Goal: Information Seeking & Learning: Learn about a topic

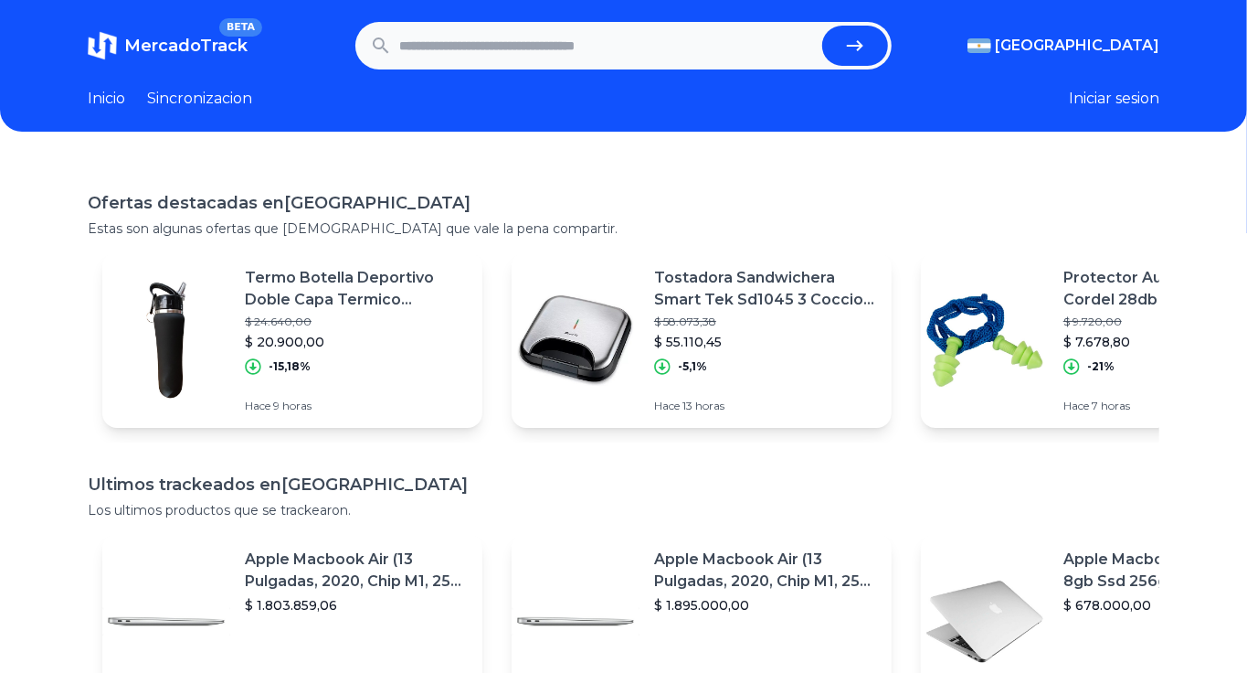
click at [477, 37] on input "text" at bounding box center [607, 46] width 416 height 40
type input "**********"
click at [822, 26] on button "submit" at bounding box center [855, 46] width 66 height 40
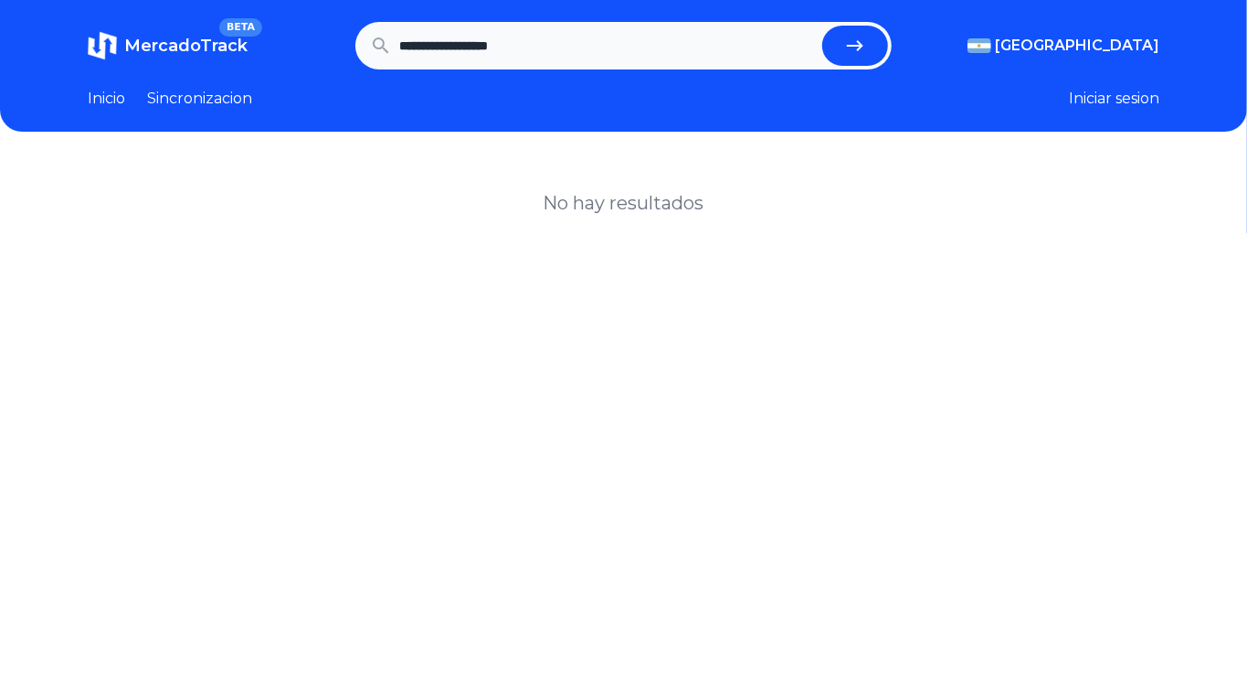
click at [507, 37] on input "**********" at bounding box center [607, 46] width 416 height 40
type input "***"
click at [822, 26] on button "submit" at bounding box center [855, 46] width 66 height 40
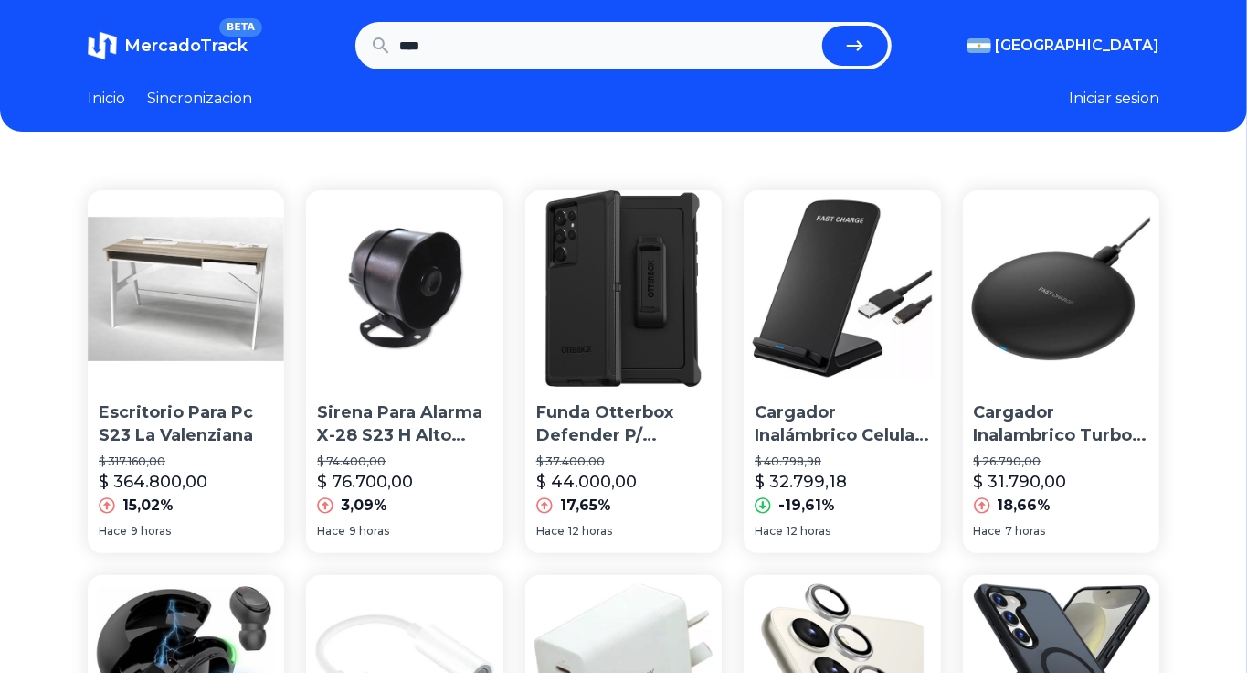
scroll to position [426, 0]
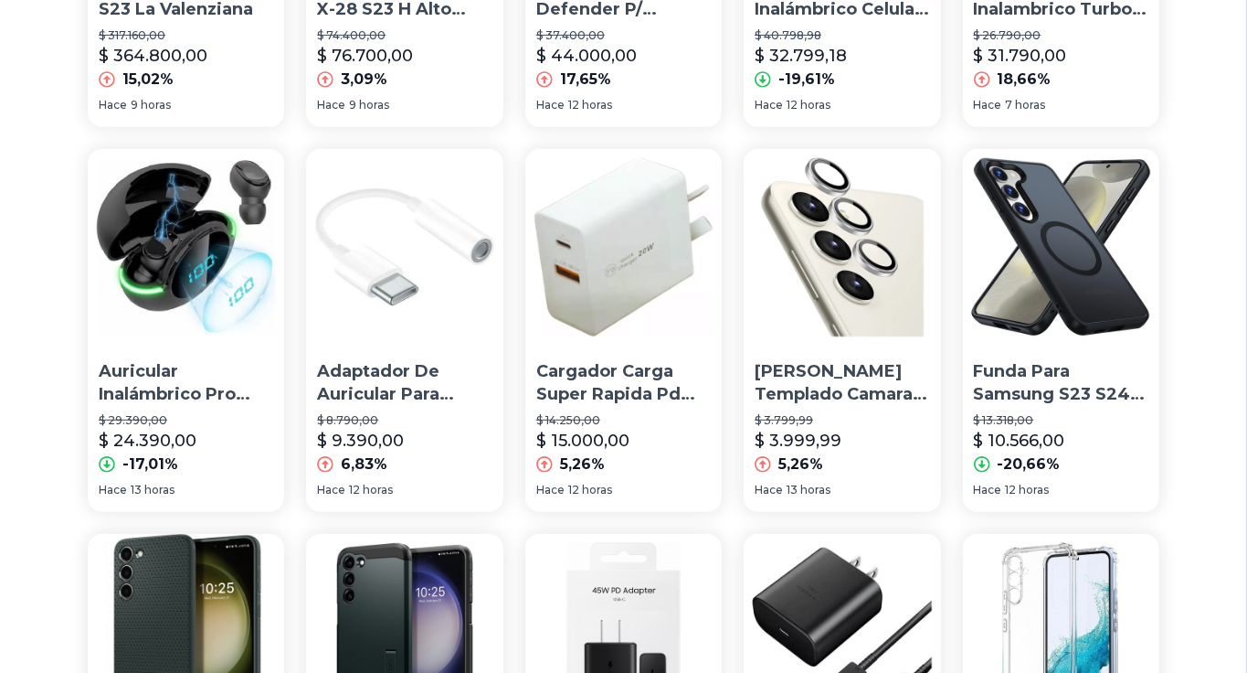
click at [877, 399] on p "[PERSON_NAME] Templado Camara Para Samsung S23 S23 Plus Ultra" at bounding box center [842, 383] width 175 height 46
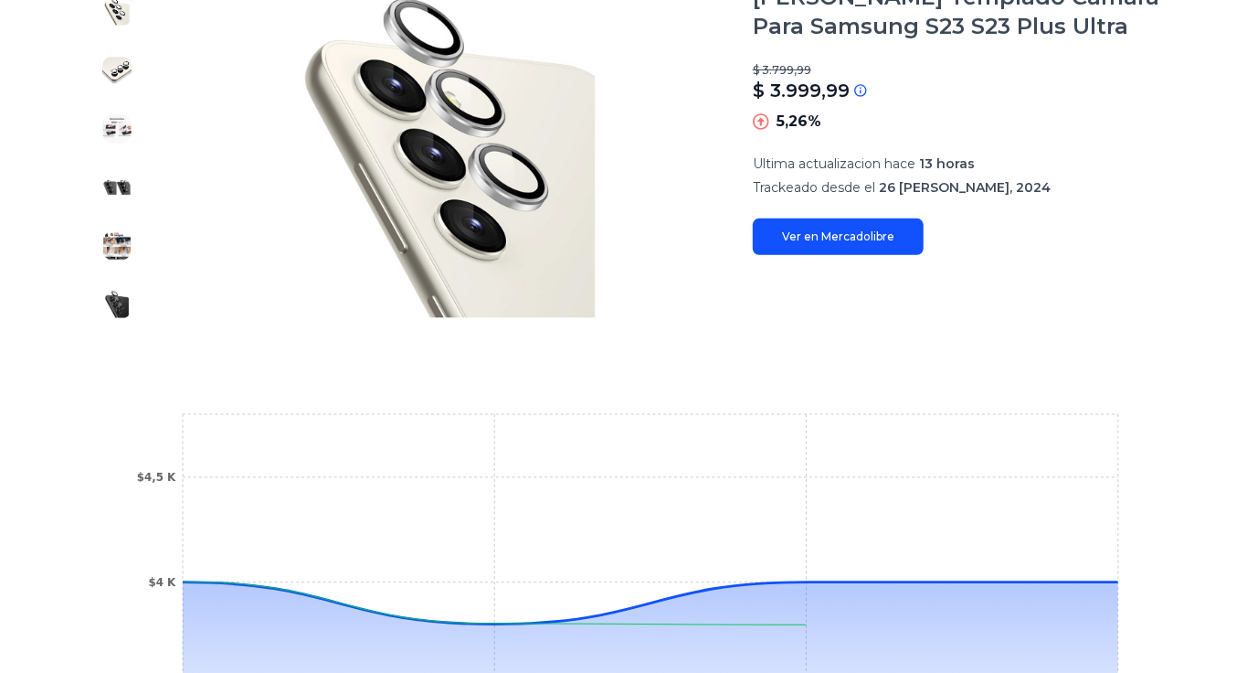
scroll to position [213, 0]
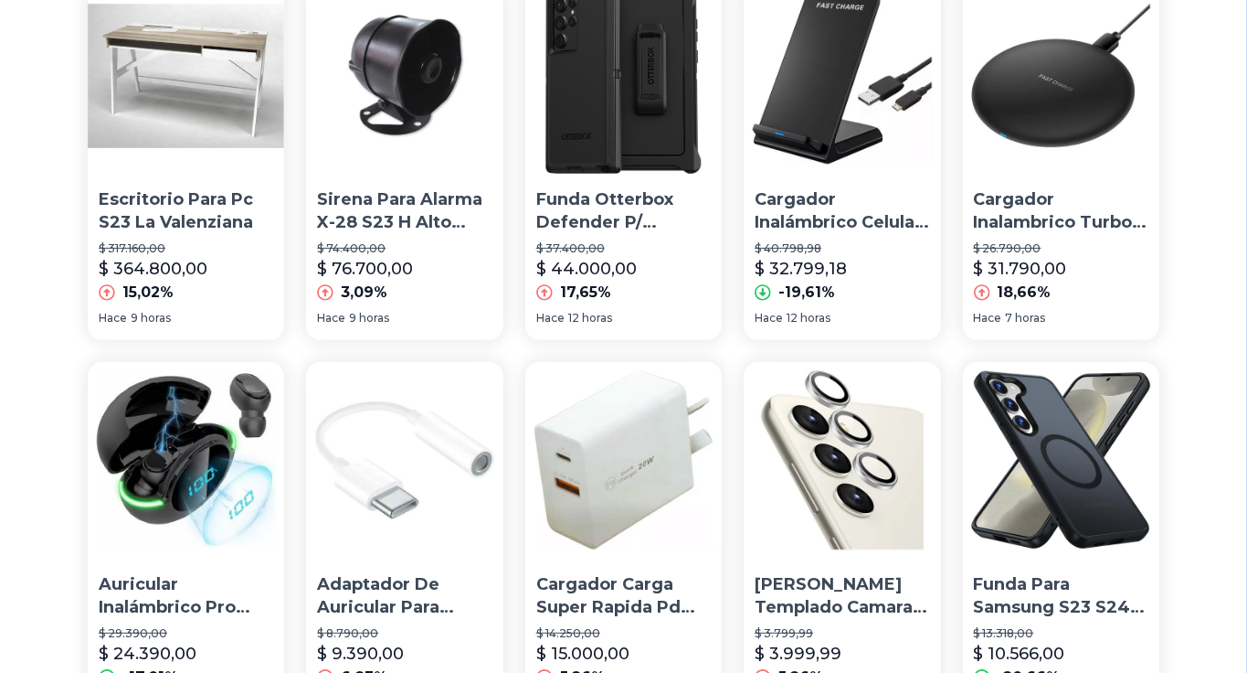
type input "***"
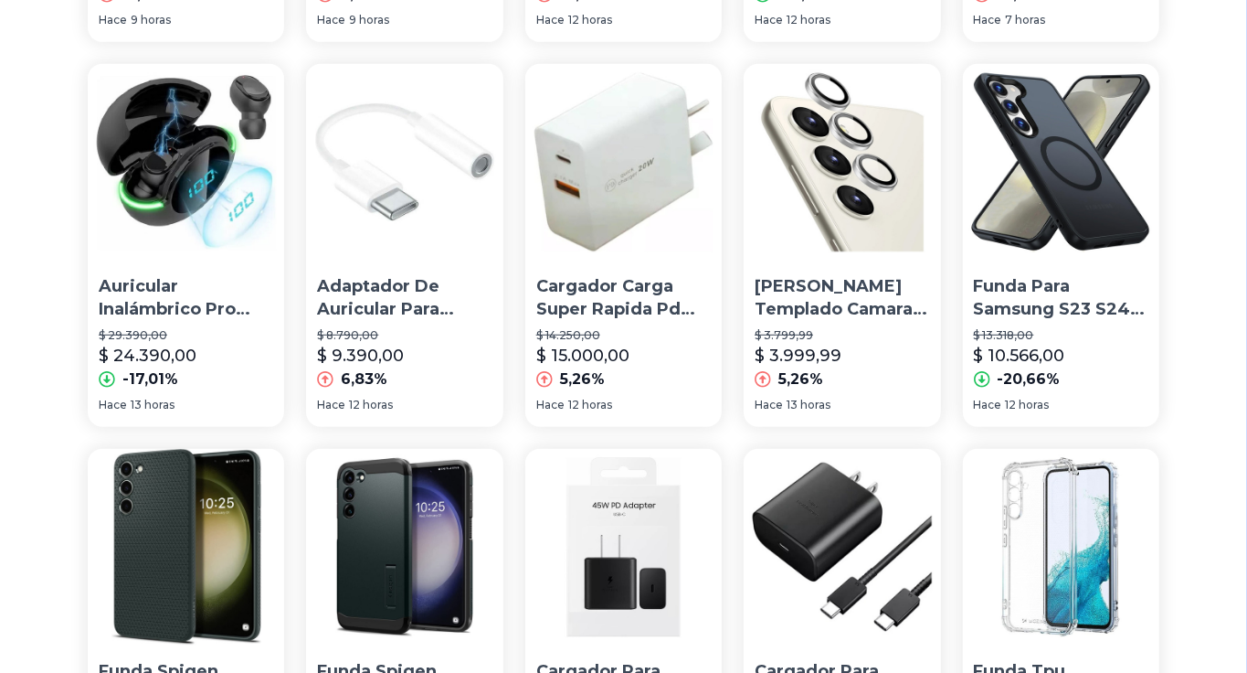
scroll to position [512, 0]
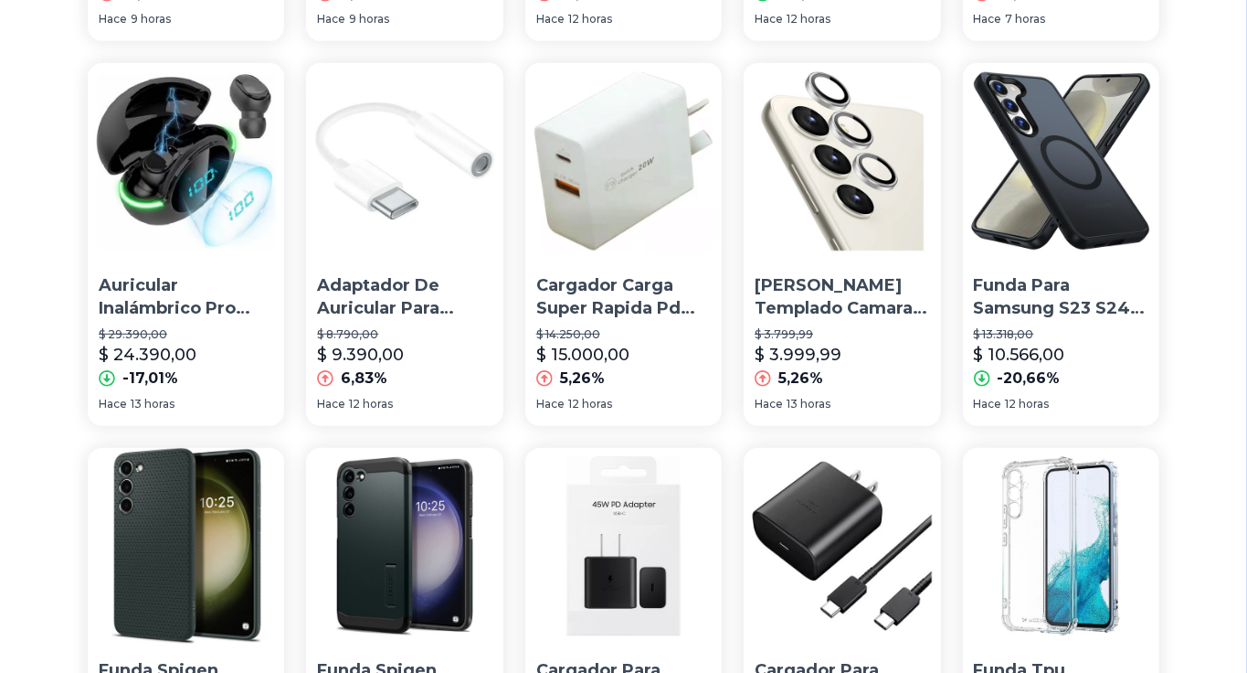
click at [1074, 327] on div "Funda Para Samsung S23 S24 Ultra Plus Compatible Magsafe $ 13.318,00 $ 10.566,0…" at bounding box center [1061, 328] width 196 height 122
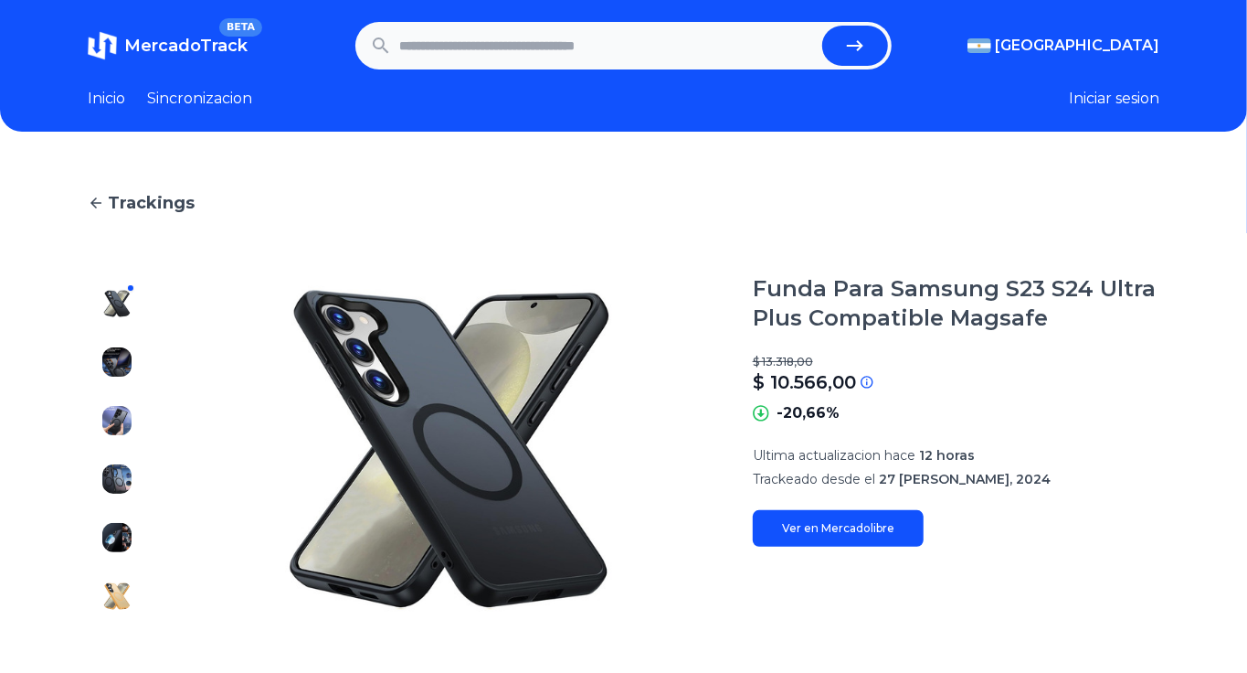
click at [129, 429] on img at bounding box center [116, 420] width 29 height 29
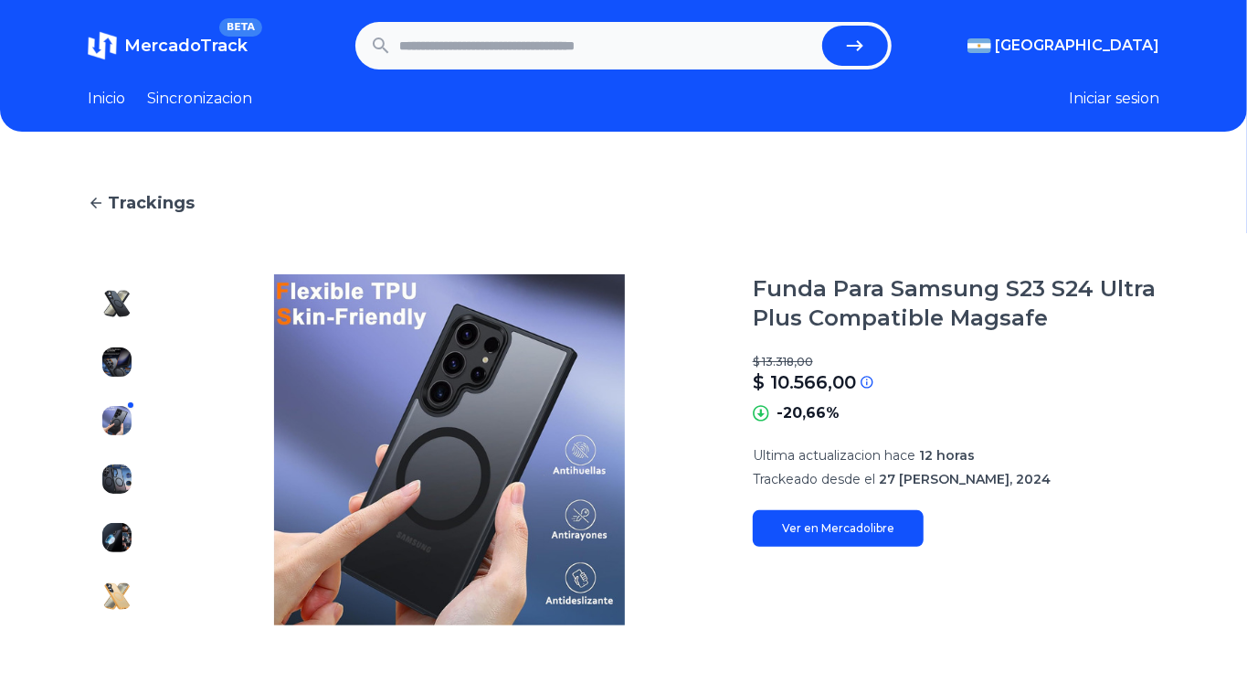
click at [128, 461] on div at bounding box center [117, 449] width 58 height 351
click at [115, 487] on img at bounding box center [116, 478] width 29 height 29
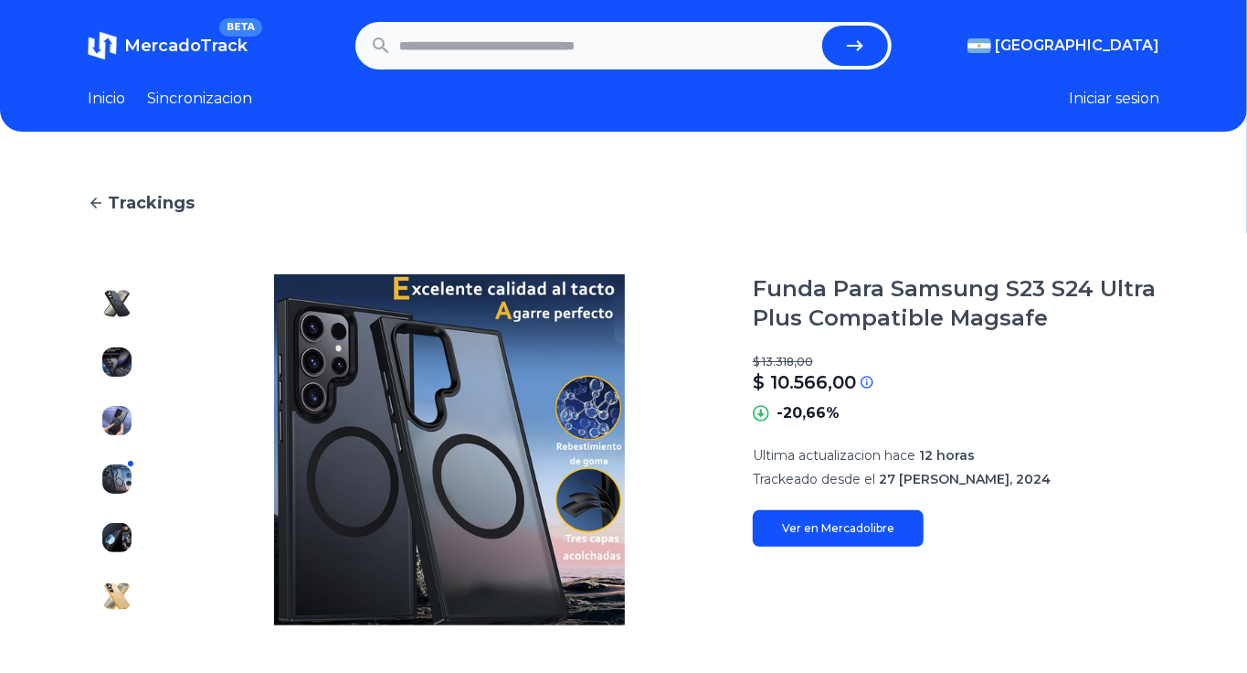
click at [111, 365] on img at bounding box center [116, 361] width 29 height 29
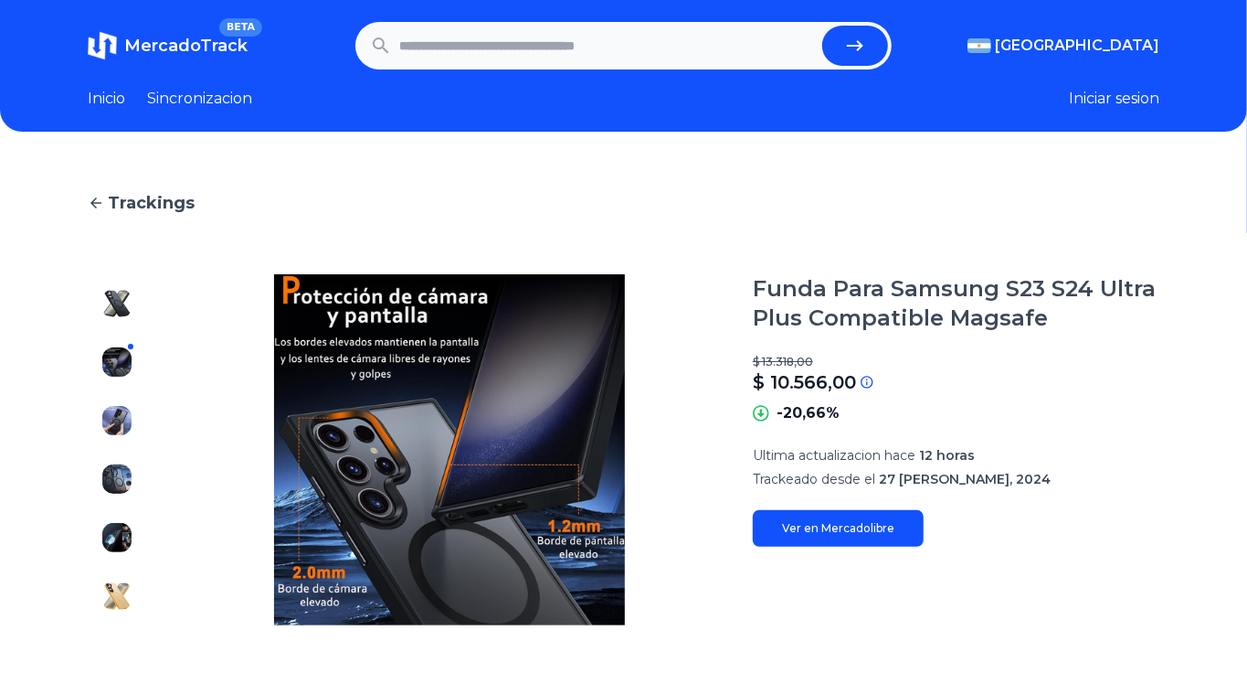
click at [115, 459] on div at bounding box center [117, 449] width 58 height 351
click at [98, 510] on div at bounding box center [117, 449] width 58 height 351
click at [106, 525] on img at bounding box center [116, 537] width 29 height 29
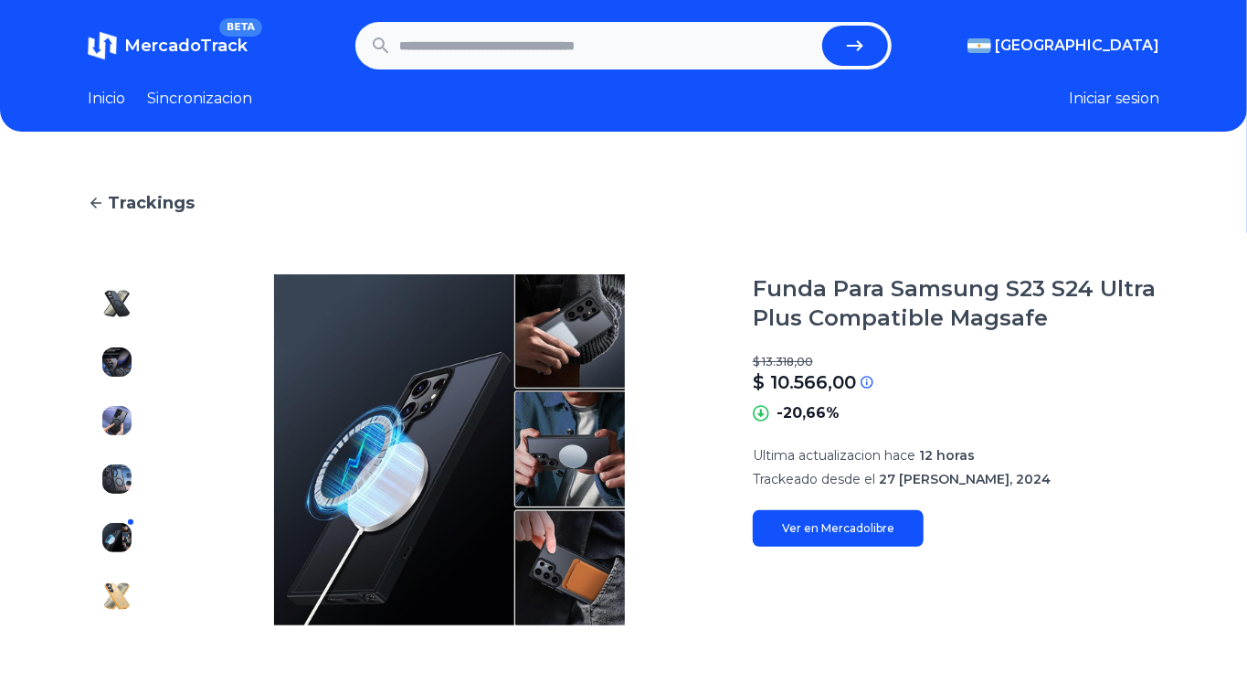
click at [119, 583] on img at bounding box center [116, 595] width 29 height 29
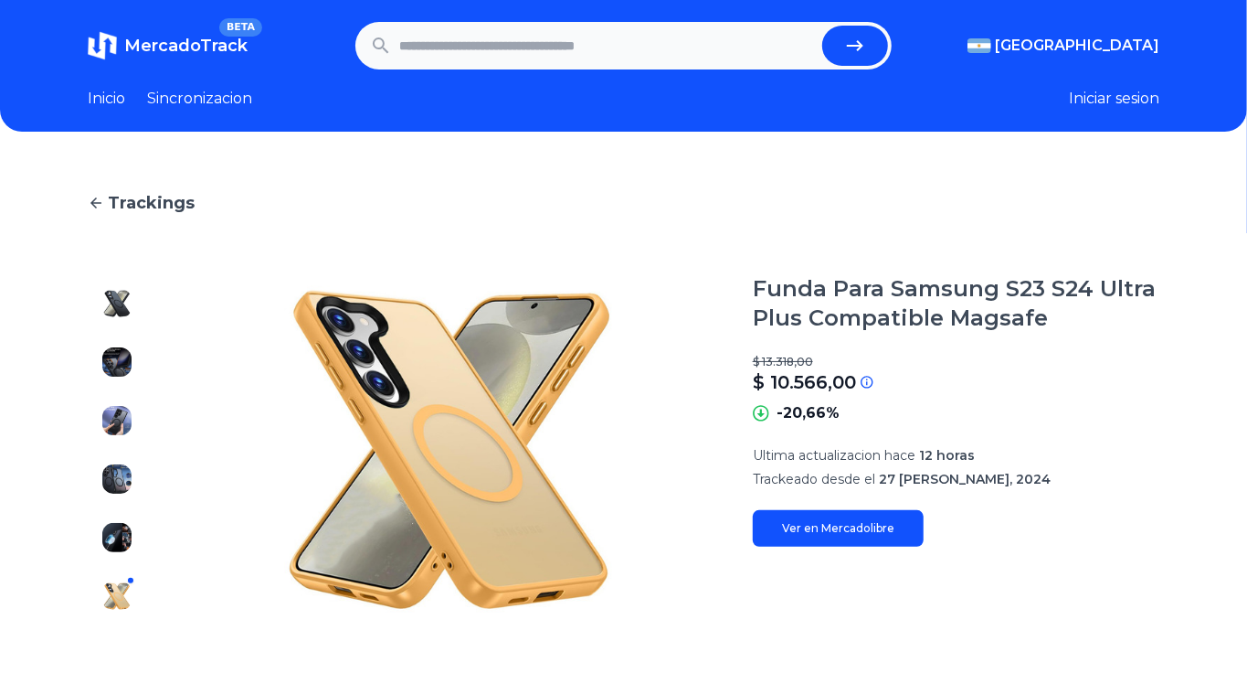
click at [117, 361] on img at bounding box center [116, 361] width 29 height 29
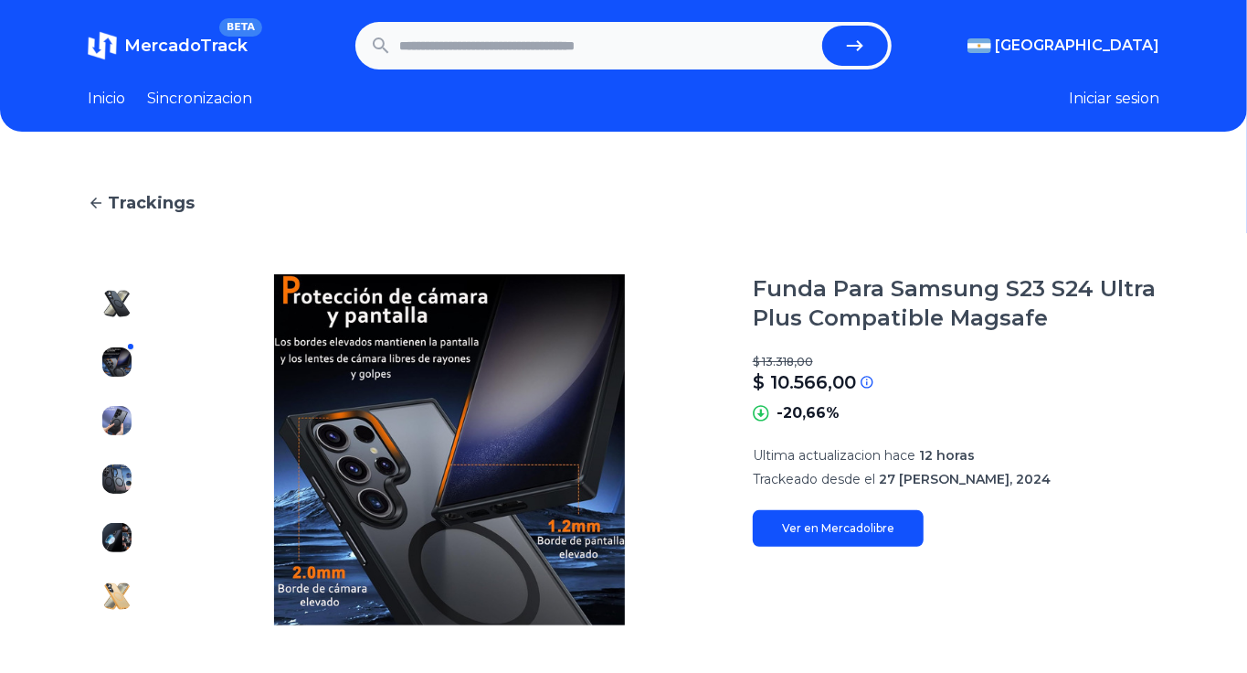
click at [114, 299] on img at bounding box center [116, 303] width 29 height 29
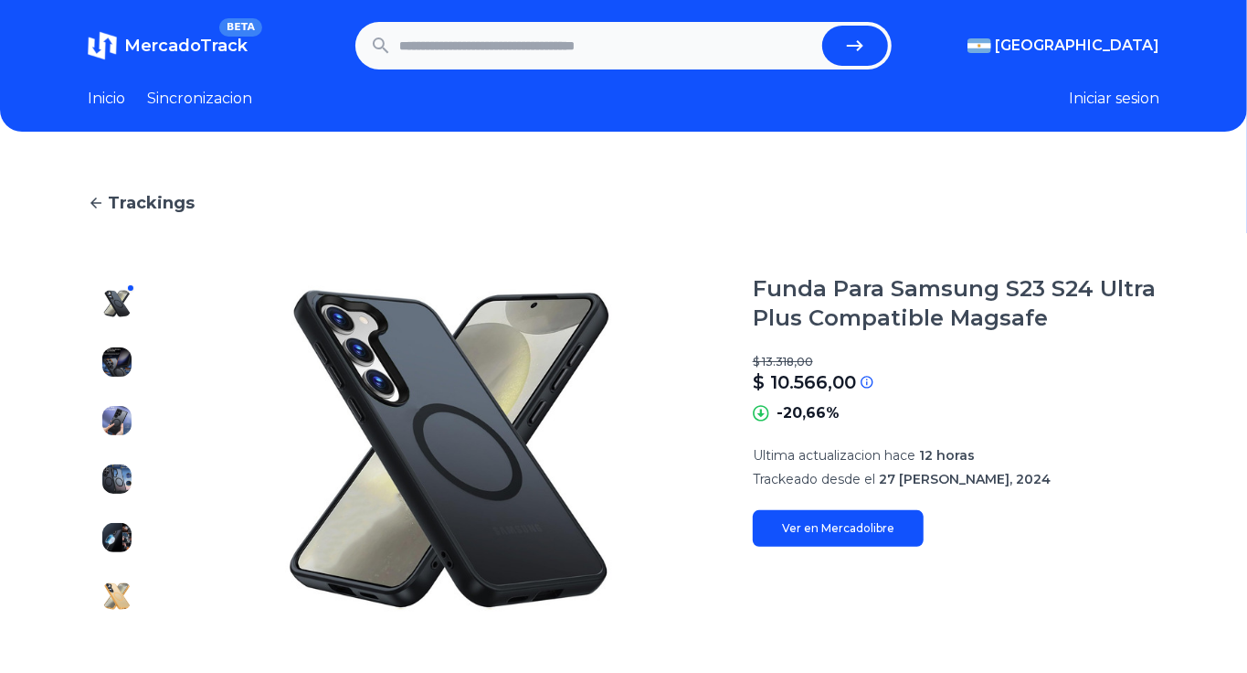
type input "***"
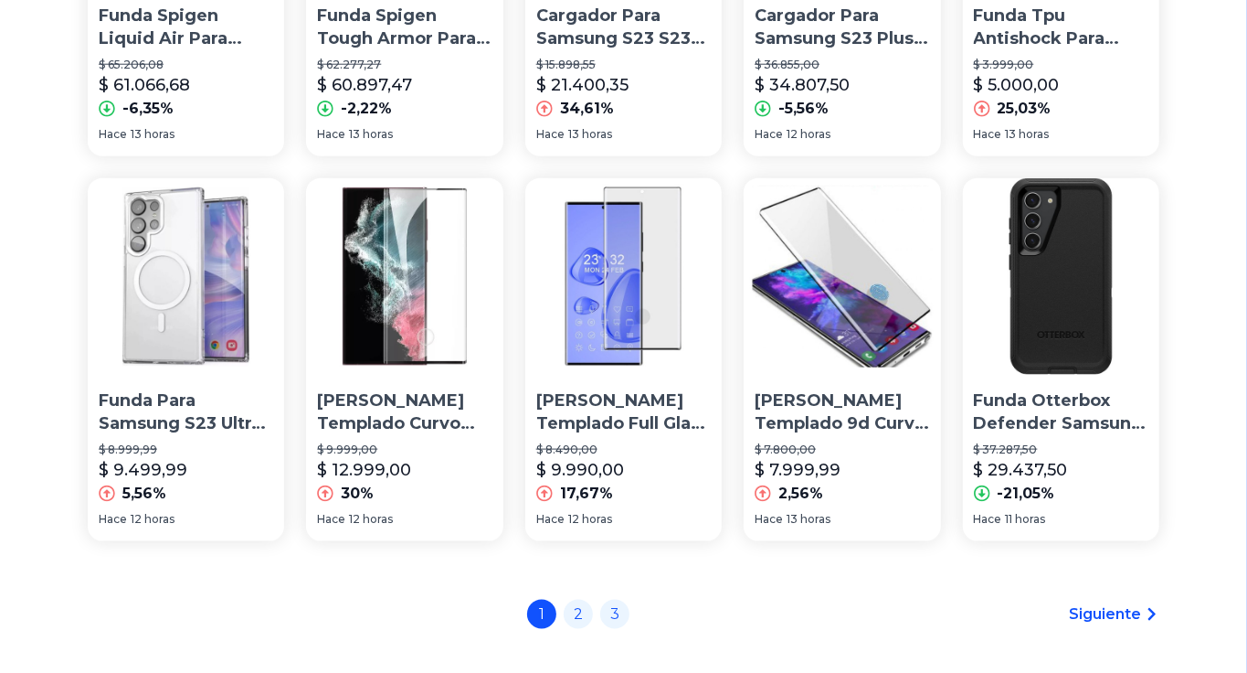
scroll to position [1177, 0]
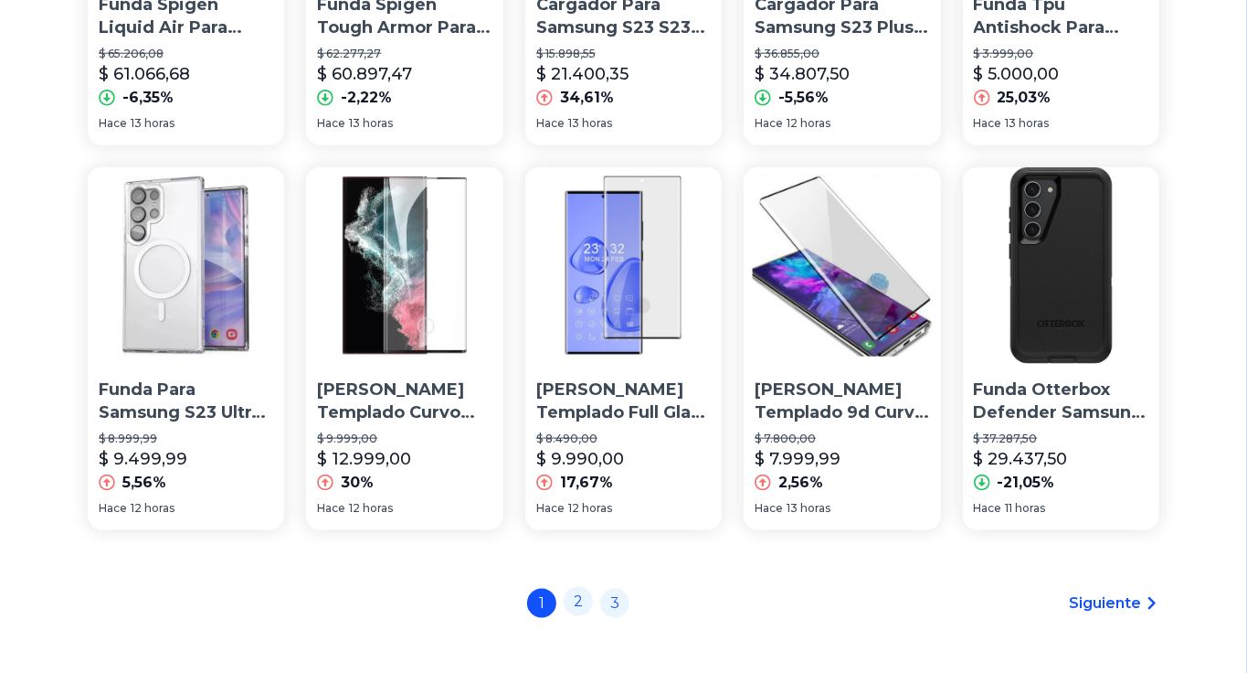
click at [593, 613] on link "2" at bounding box center [578, 601] width 29 height 29
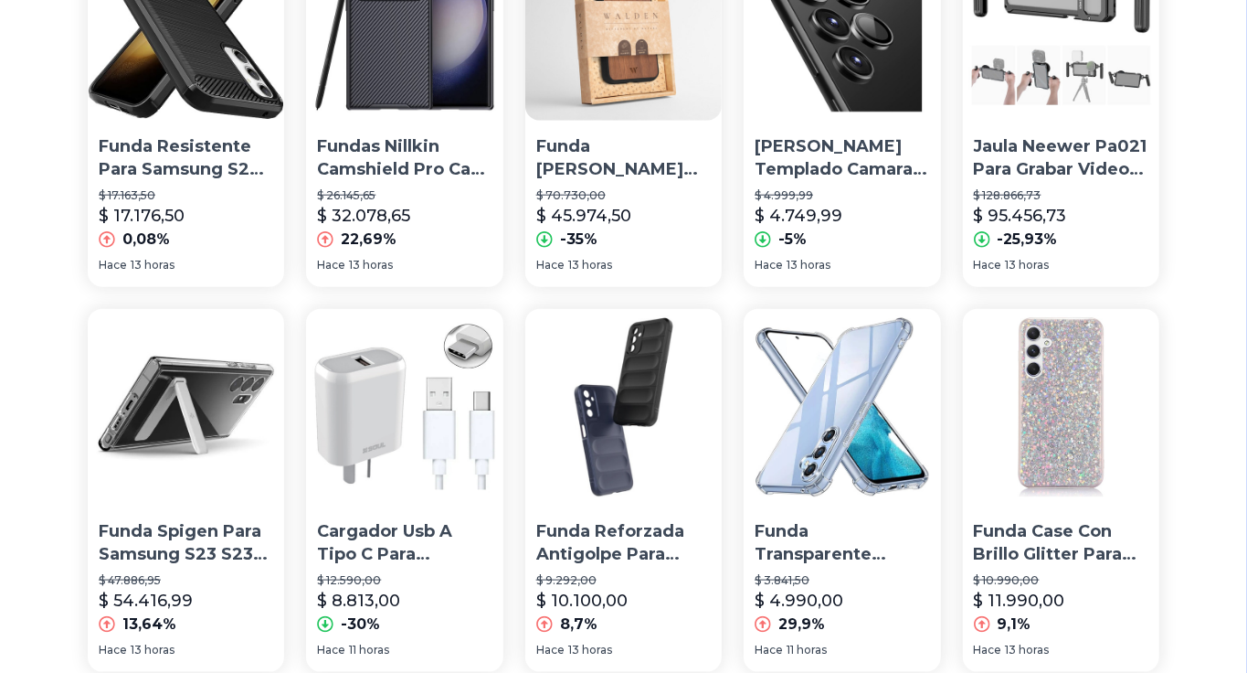
scroll to position [1279, 0]
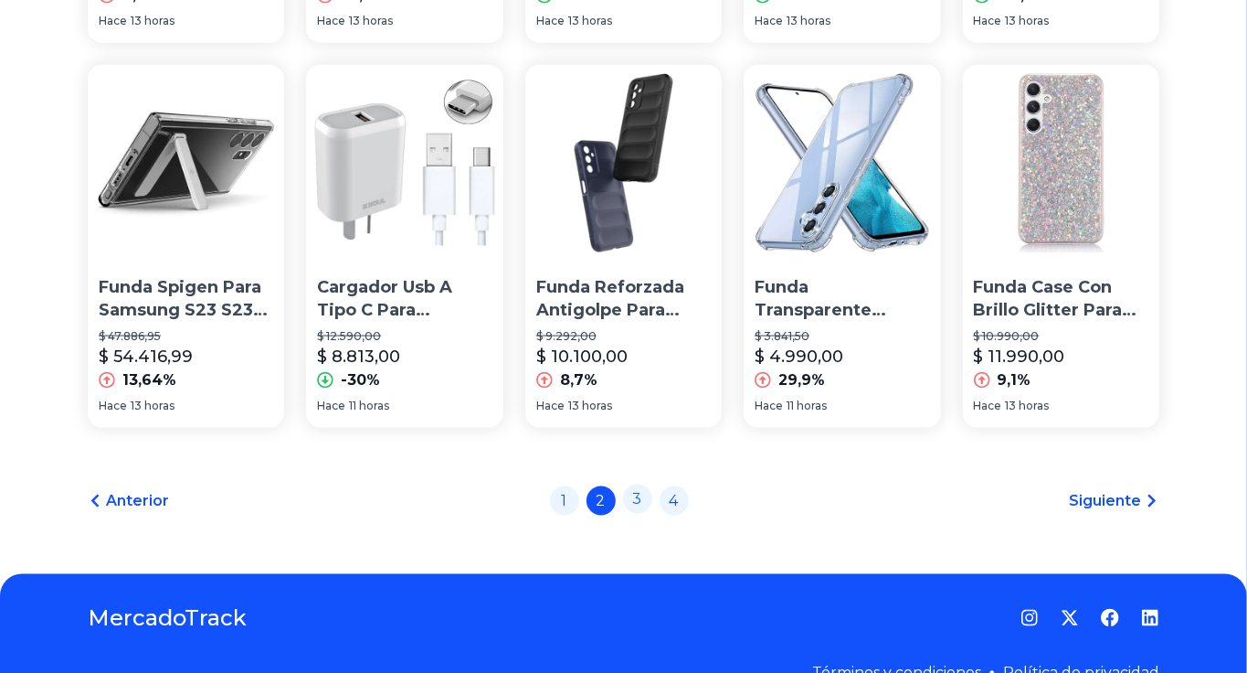
click at [647, 510] on link "3" at bounding box center [637, 498] width 29 height 29
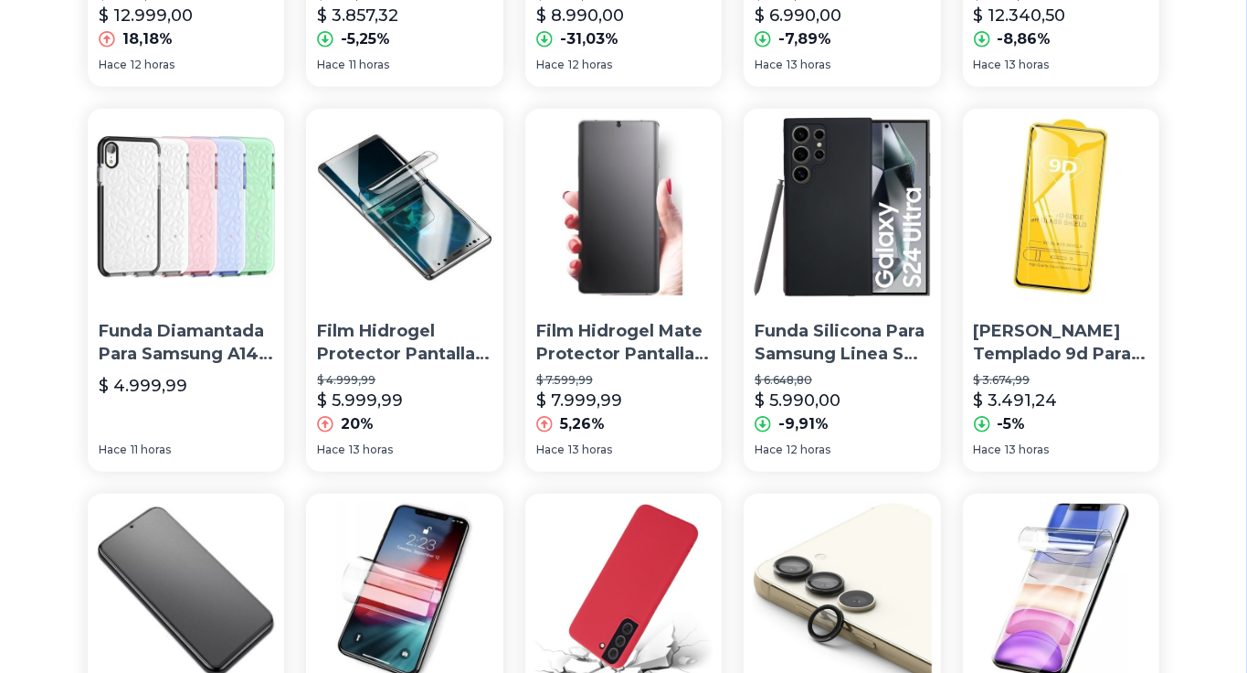
scroll to position [853, 0]
